Goal: Information Seeking & Learning: Find specific fact

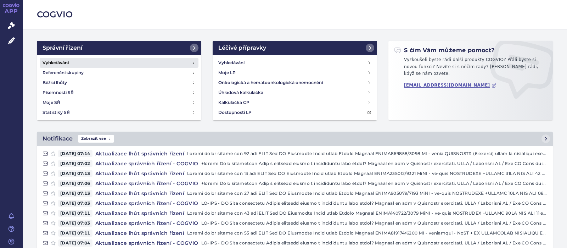
click at [60, 59] on h4 "Vyhledávání" at bounding box center [56, 62] width 26 height 7
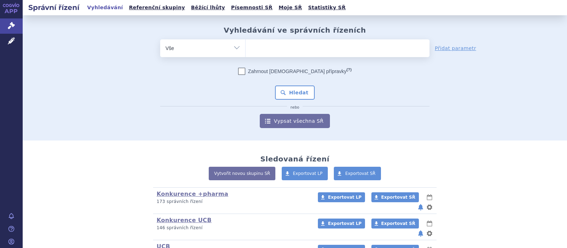
click at [258, 50] on ul at bounding box center [337, 46] width 184 height 15
click at [245, 50] on select at bounding box center [245, 48] width 0 height 18
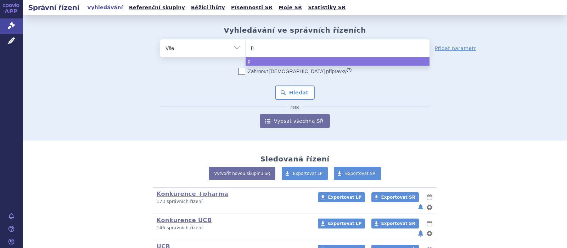
type input "pr"
type input "prop"
type input "propp"
type input "proppo"
type input "proppof"
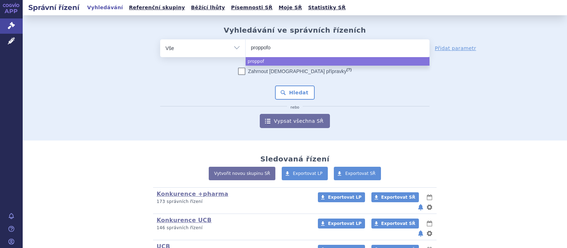
type input "proppofol"
select select "proppofol"
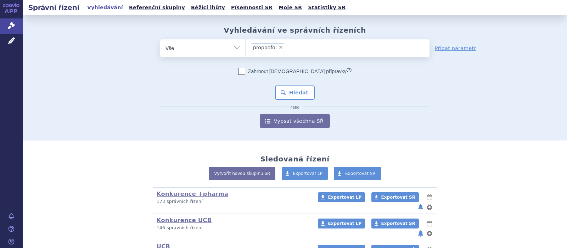
click at [278, 46] on span "×" at bounding box center [280, 47] width 4 height 4
click at [245, 46] on select "proppofol" at bounding box center [245, 48] width 0 height 18
select select
type input "p"
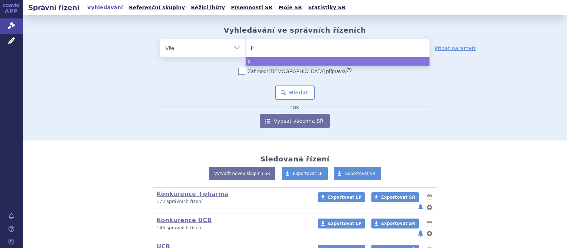
type input "pr"
type input "pro"
type input "propo"
type input "propof"
type input "propofo"
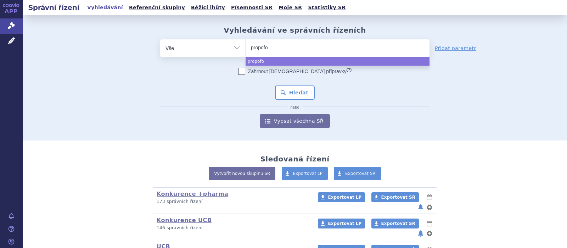
type input "propofol"
select select "propofol"
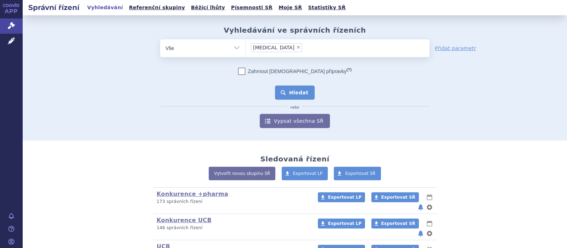
click at [297, 93] on button "Hledat" at bounding box center [295, 92] width 40 height 14
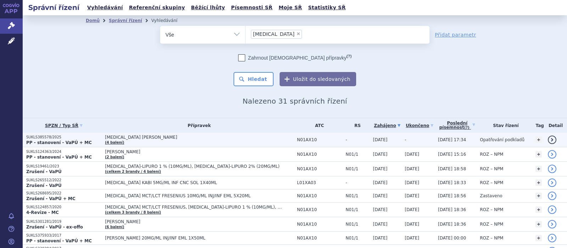
click at [137, 138] on span "PROPOFOL BAXTER" at bounding box center [193, 137] width 177 height 5
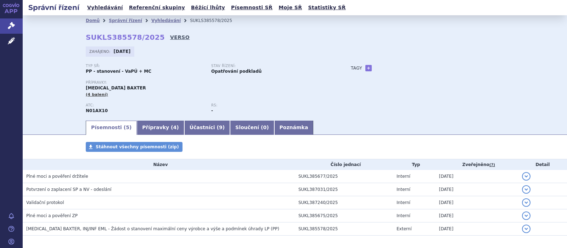
click at [170, 35] on link "VERSO" at bounding box center [179, 37] width 19 height 7
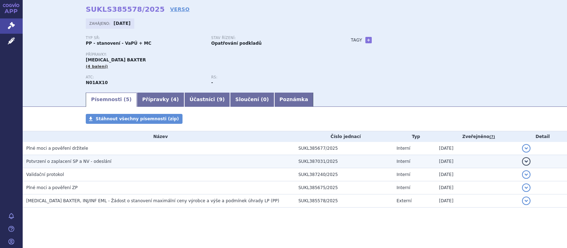
scroll to position [30, 0]
